Goal: Find specific page/section: Find specific page/section

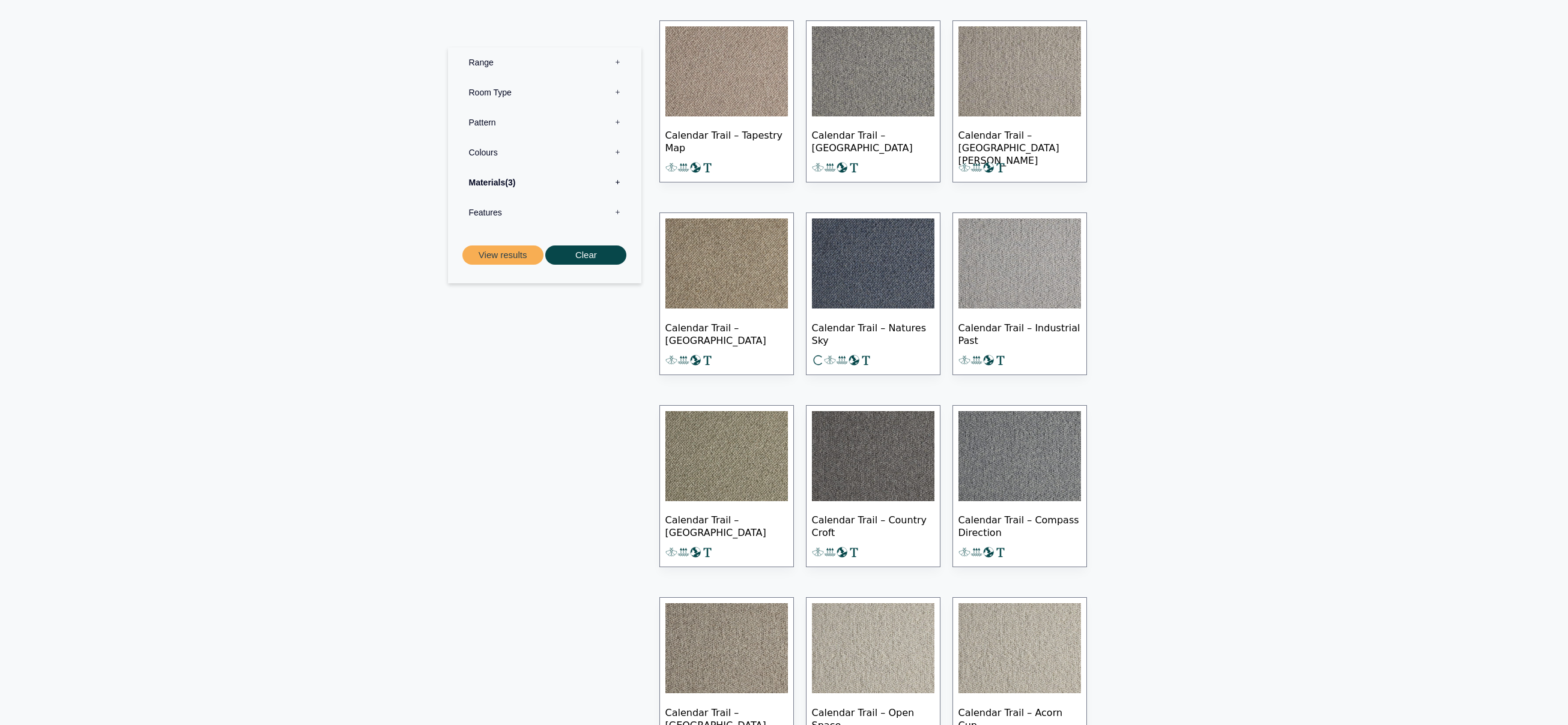
scroll to position [420, 0]
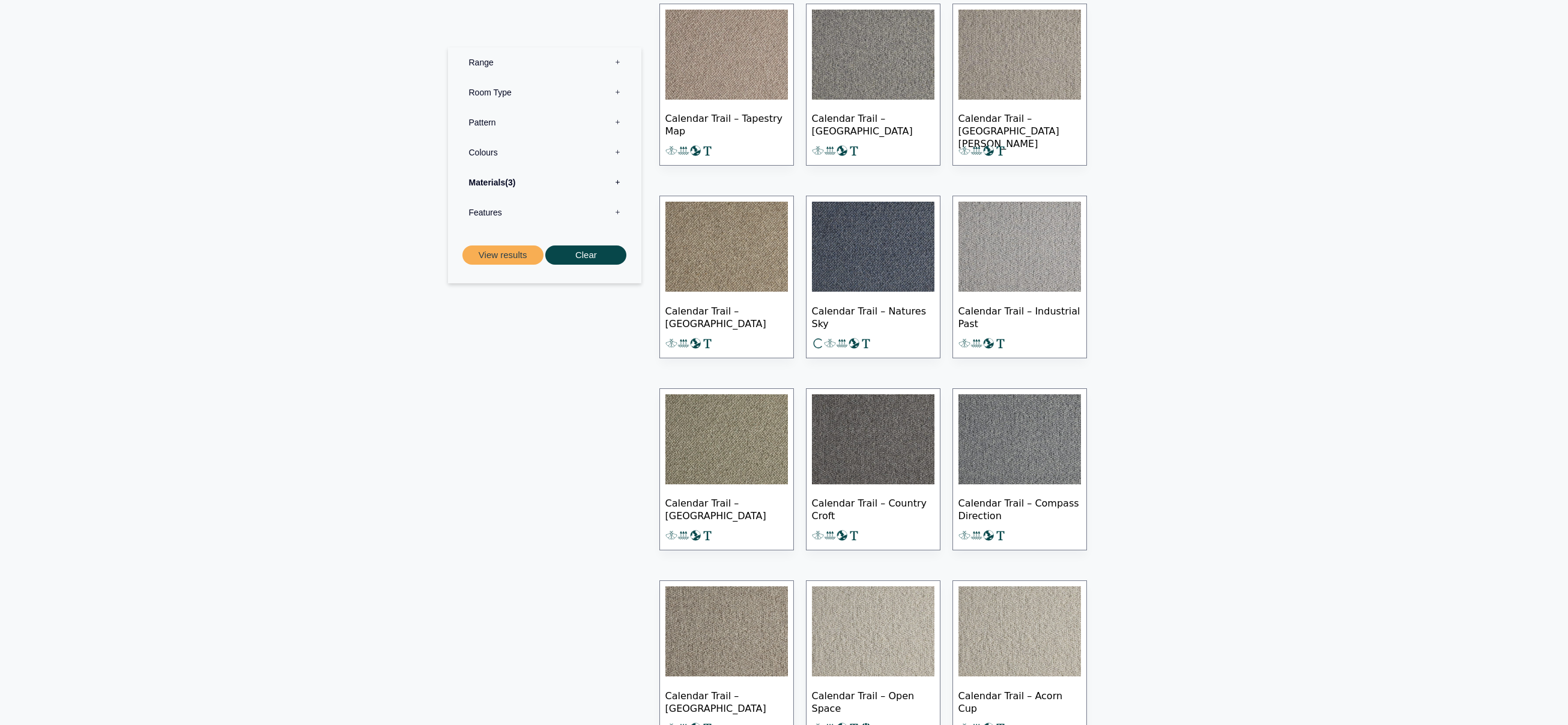
click at [890, 442] on img at bounding box center [873, 439] width 122 height 90
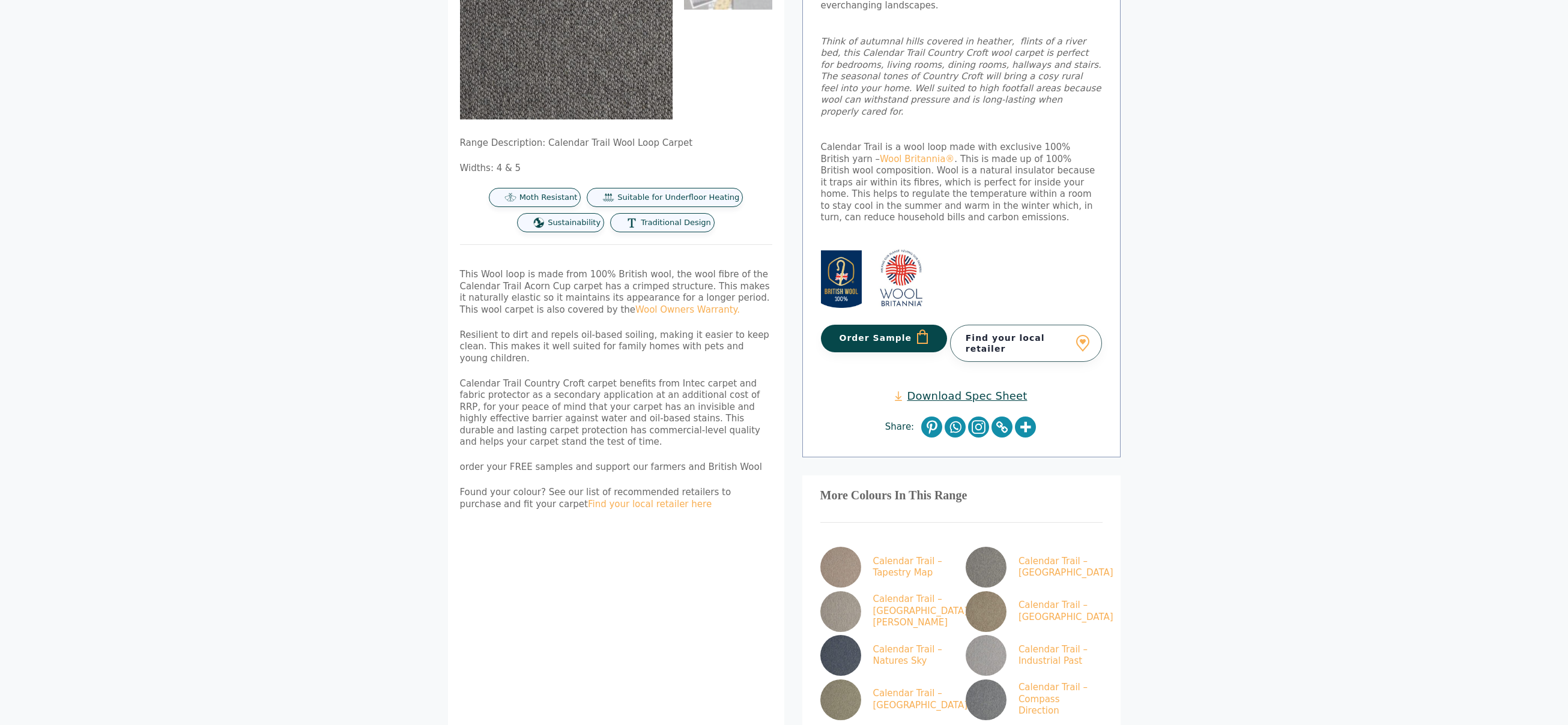
scroll to position [240, 0]
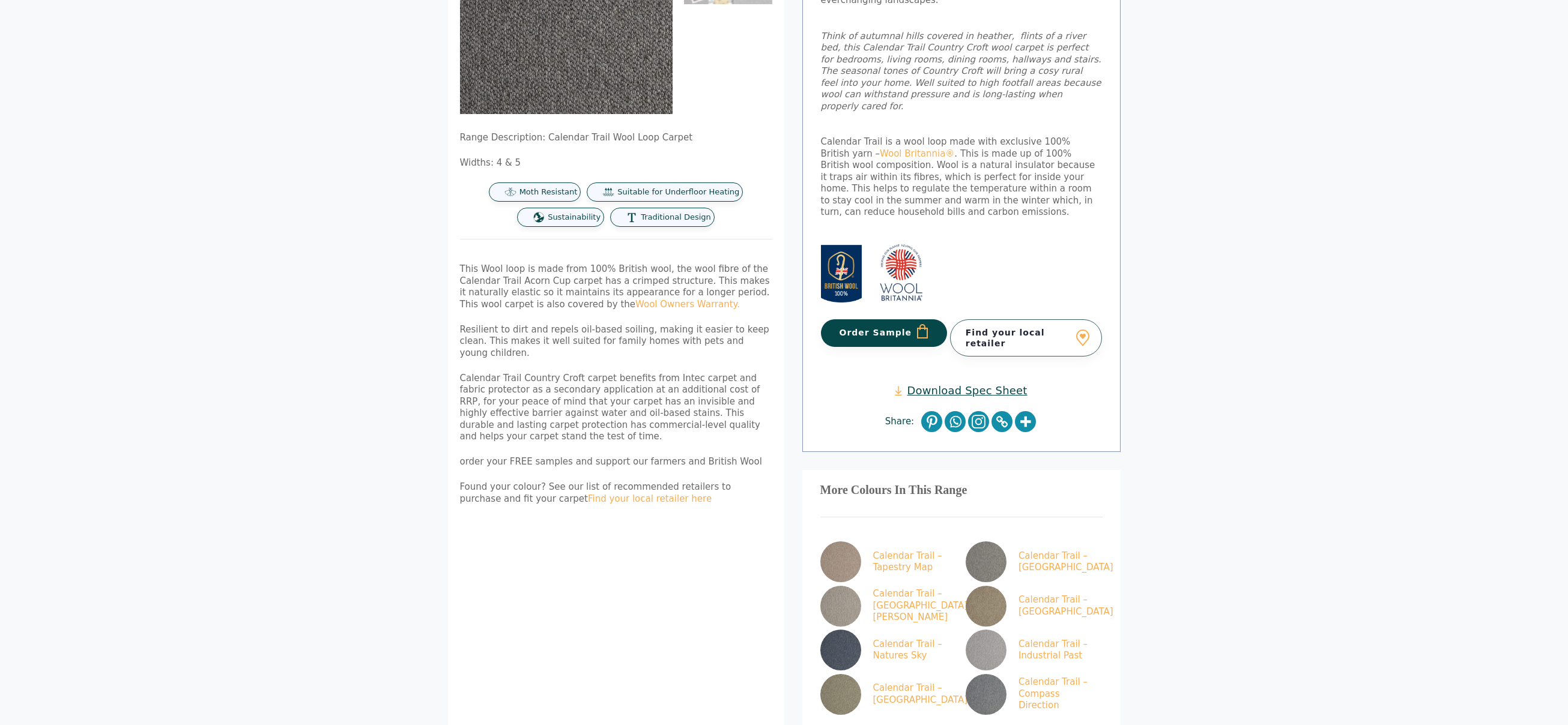
click at [1049, 319] on link "Find your local retailer" at bounding box center [1026, 338] width 152 height 37
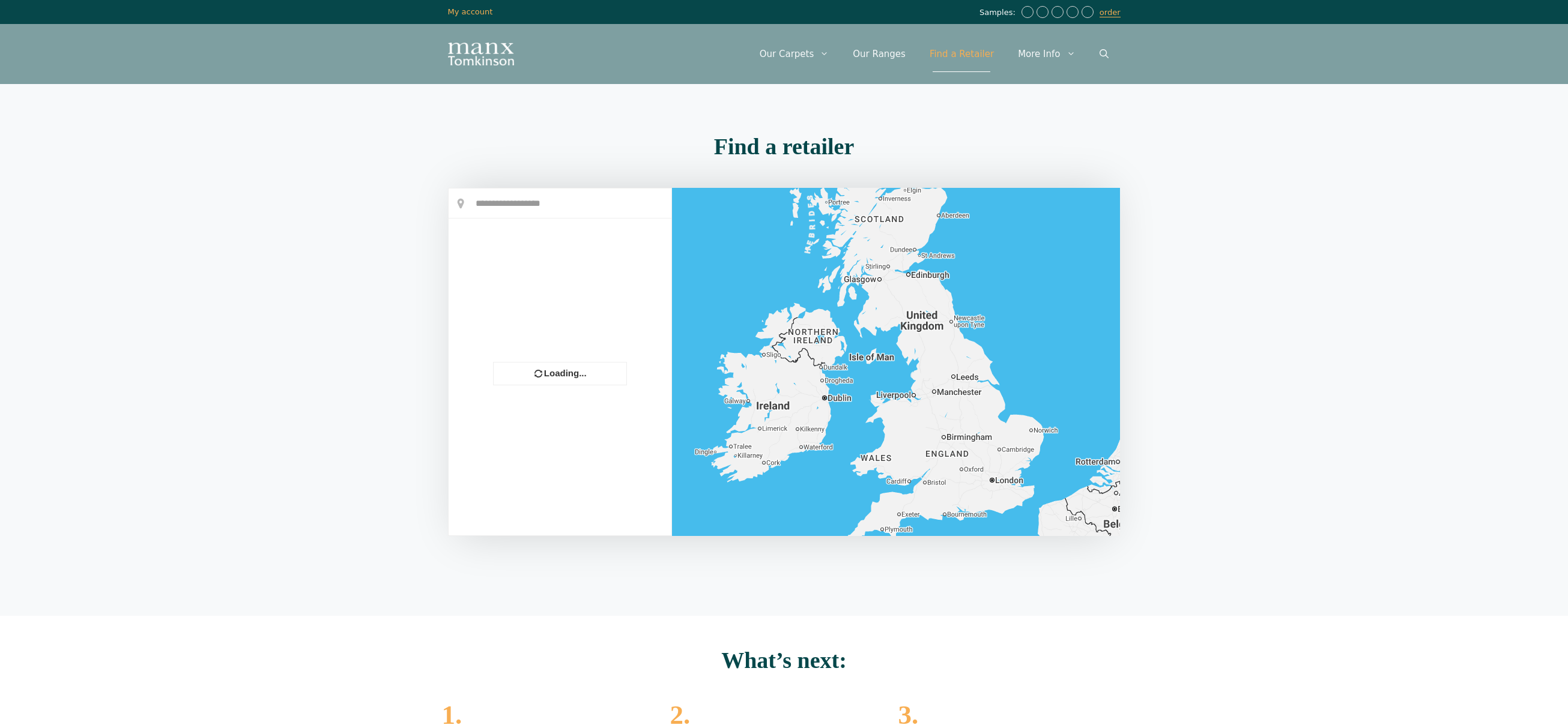
click at [605, 192] on div at bounding box center [560, 361] width 222 height 347
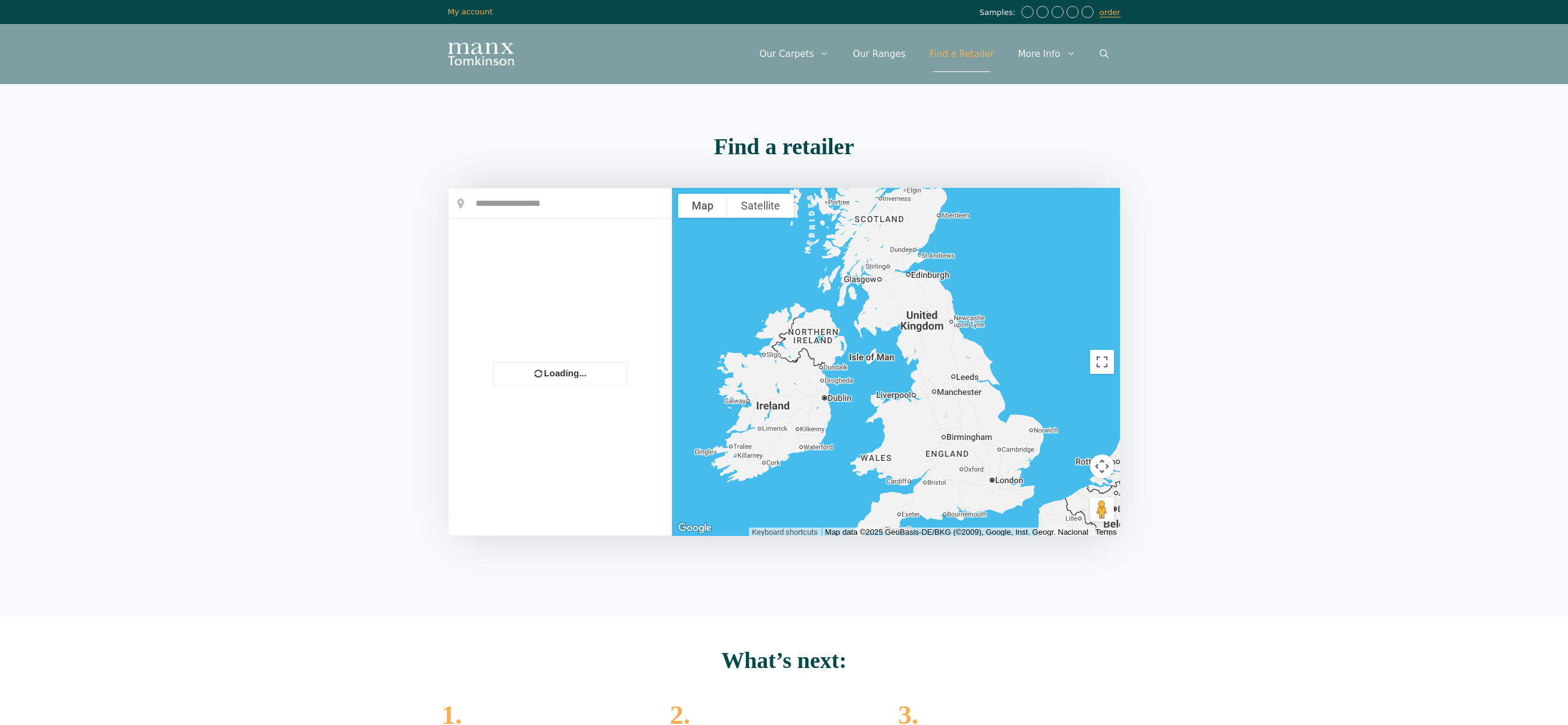
click at [572, 206] on div at bounding box center [560, 361] width 222 height 347
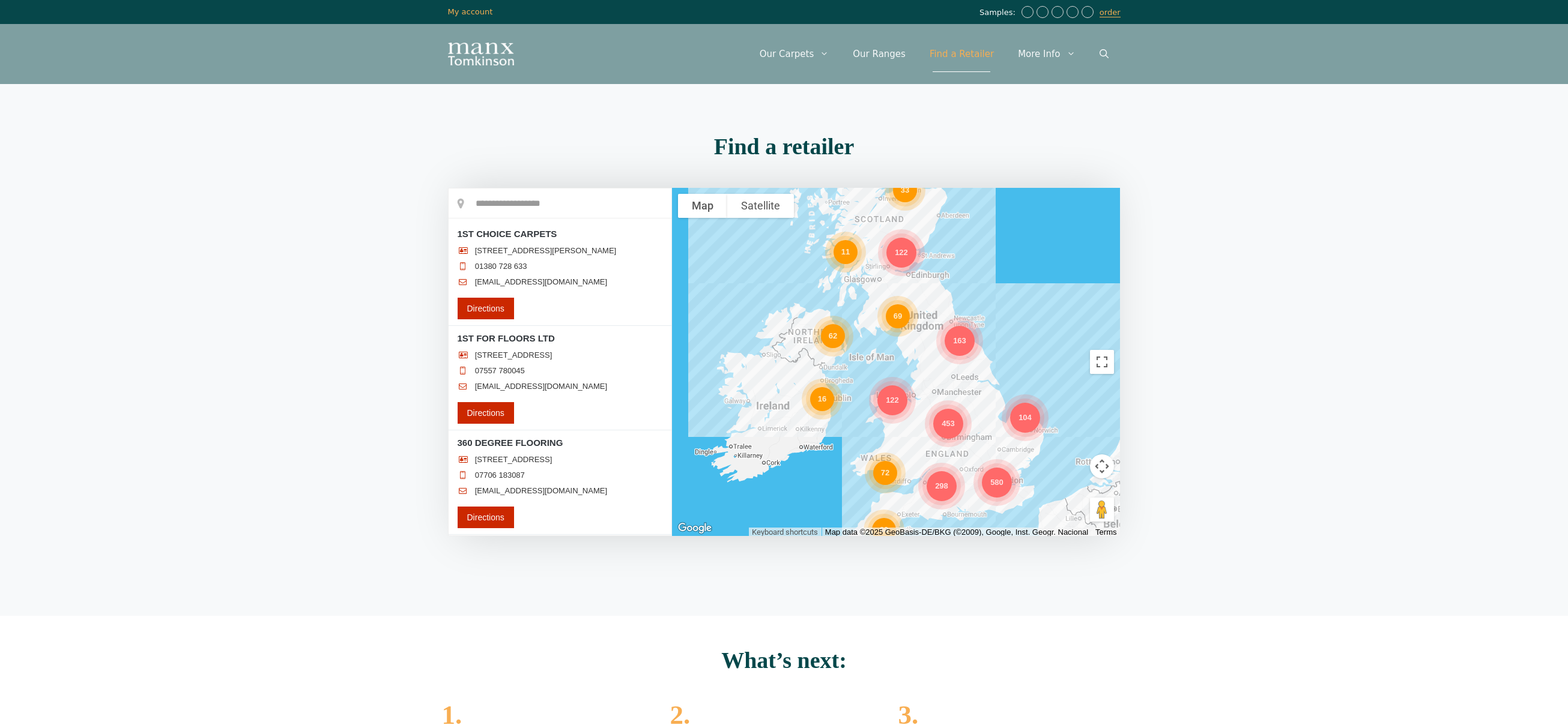
click at [585, 205] on input "text" at bounding box center [560, 203] width 222 height 30
type input "********"
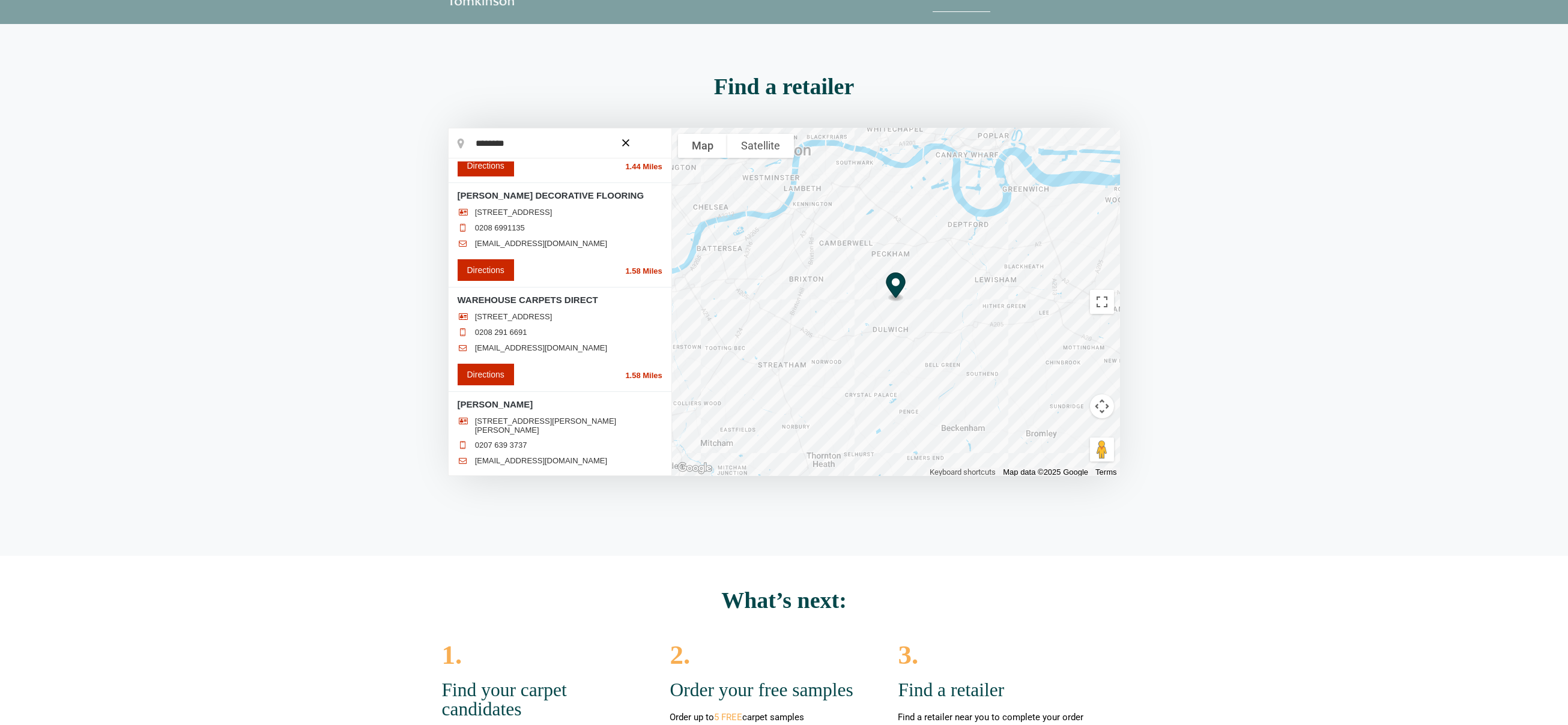
scroll to position [240, 0]
